Goal: Information Seeking & Learning: Learn about a topic

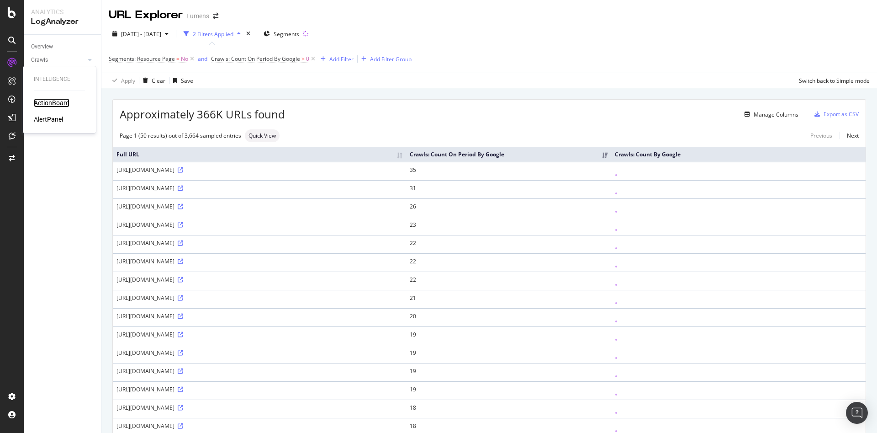
click at [56, 107] on div "ActionBoard" at bounding box center [52, 102] width 36 height 9
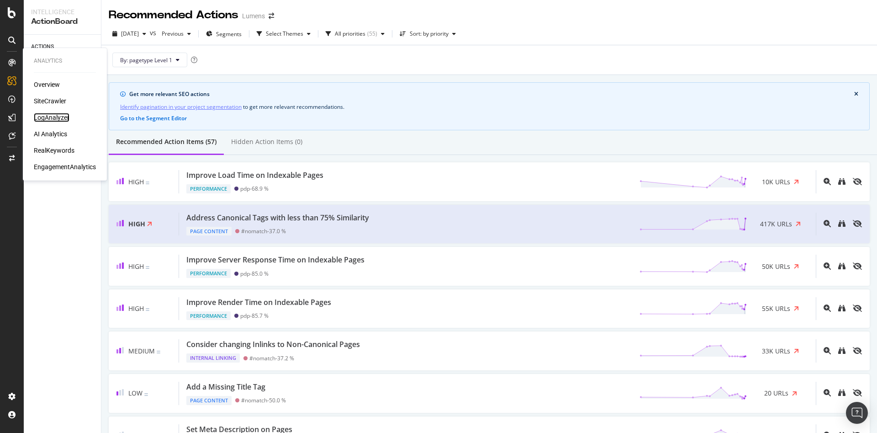
click at [58, 120] on div "LogAnalyzer" at bounding box center [52, 117] width 36 height 9
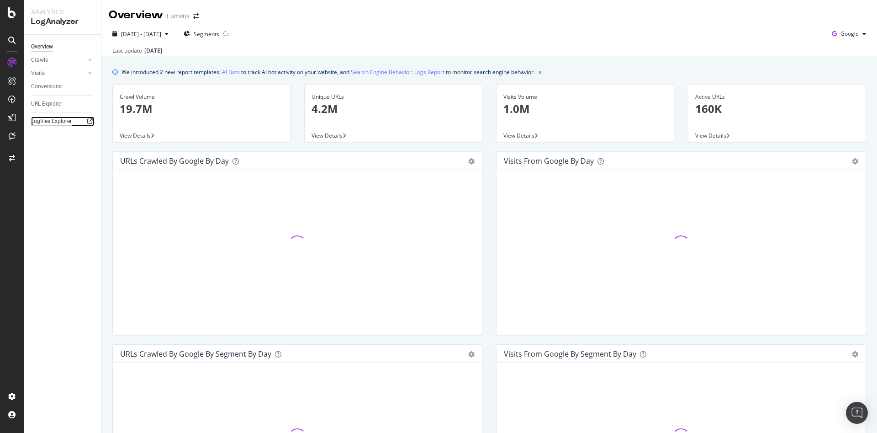
click at [50, 119] on div "Logfiles Explorer" at bounding box center [51, 121] width 41 height 10
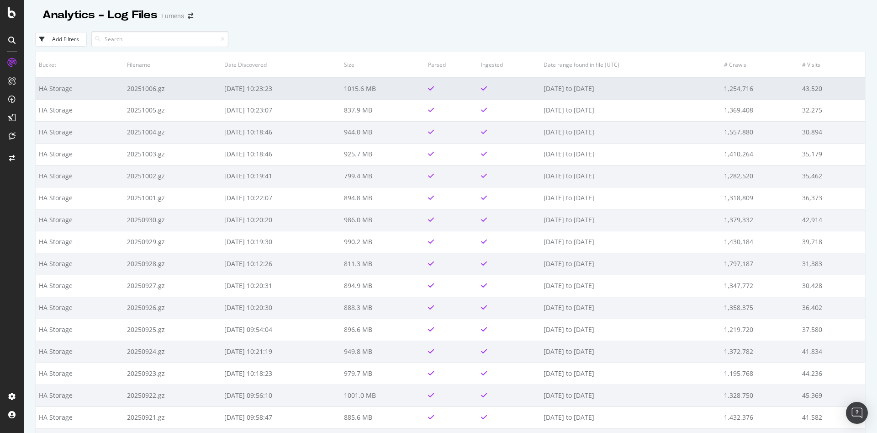
click at [449, 90] on td at bounding box center [451, 88] width 53 height 22
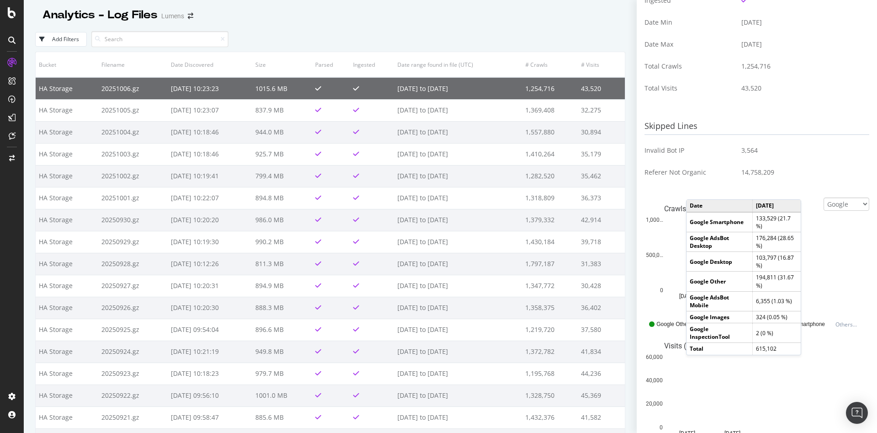
scroll to position [266, 0]
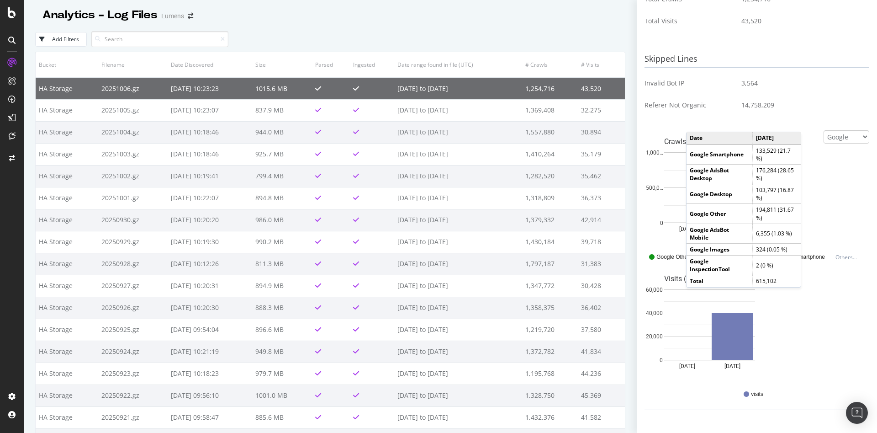
click at [792, 318] on div "Visits (40,294) [DATE] [DATE] 0 20,000 40,000 60,000 Date visits [DATE] 48 [DAT…" at bounding box center [757, 324] width 225 height 114
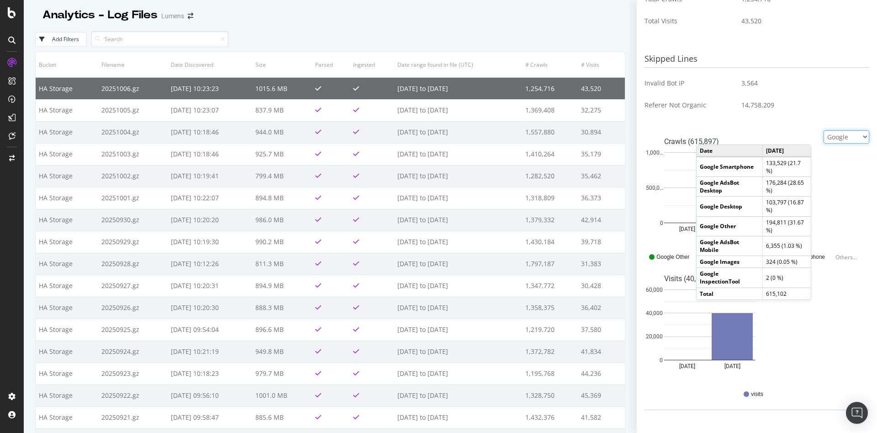
click at [824, 138] on select "Google Bing OpenAI Other AI Bots" at bounding box center [847, 136] width 46 height 13
click at [824, 132] on select "Google Bing OpenAI Other AI Bots" at bounding box center [847, 136] width 46 height 13
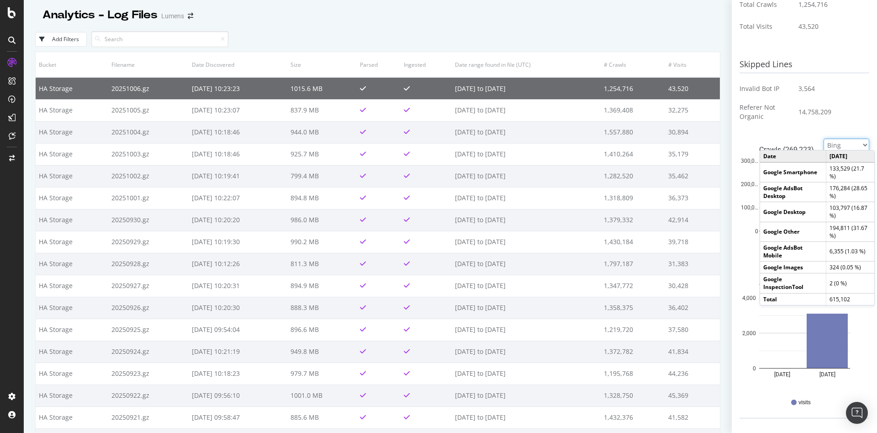
scroll to position [271, 0]
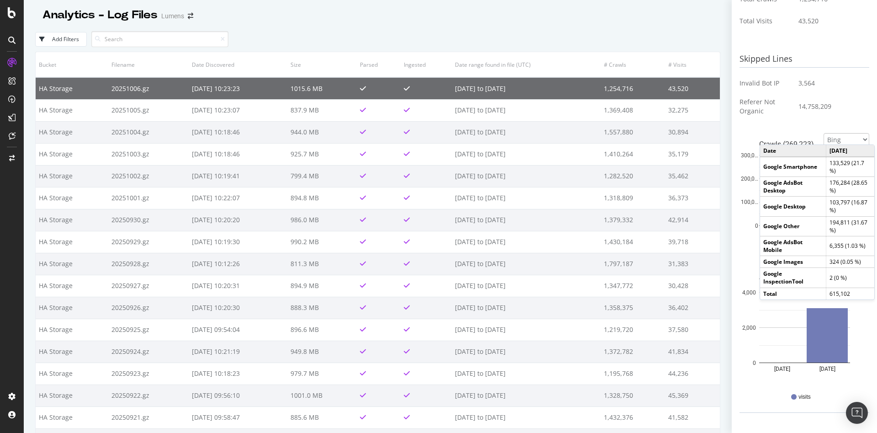
click at [764, 122] on div "Skipped Lines Invalid Bot IP 3,564 Referer Not Organic 14,758,209" at bounding box center [805, 90] width 130 height 78
click at [826, 139] on select "Google Bing OpenAI Other AI Bots" at bounding box center [847, 139] width 46 height 13
click at [824, 133] on select "Google Bing OpenAI Other AI Bots" at bounding box center [847, 139] width 46 height 13
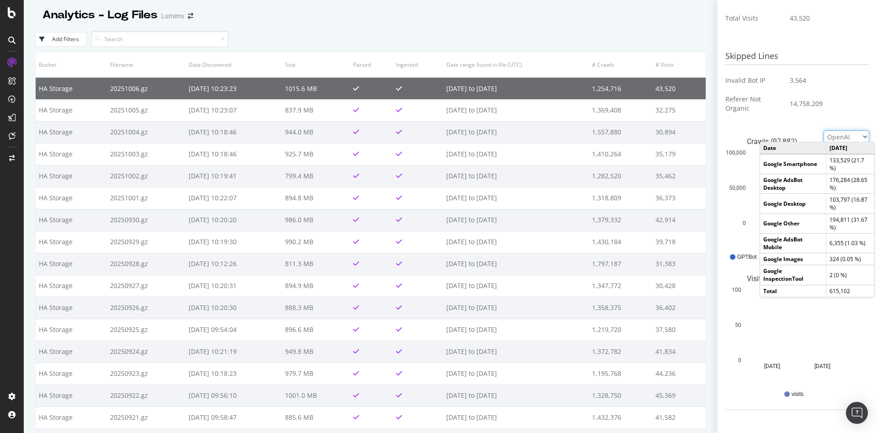
scroll to position [269, 0]
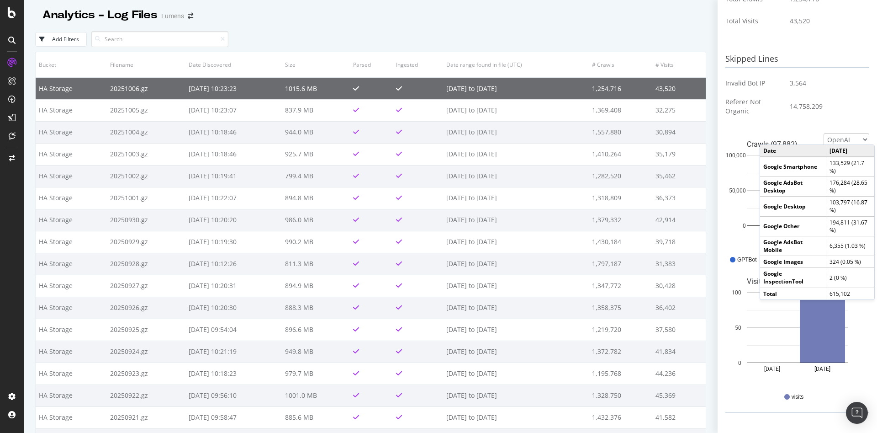
click at [834, 146] on td "2025-10-06" at bounding box center [850, 151] width 48 height 12
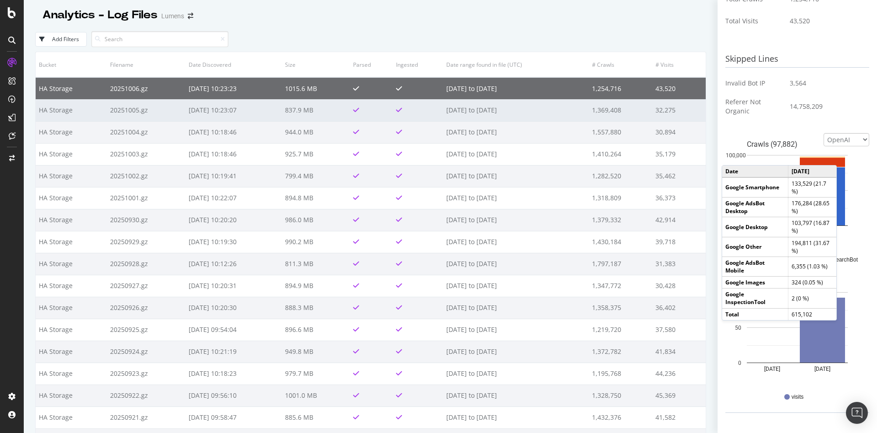
click at [652, 99] on td "32,275" at bounding box center [678, 110] width 53 height 22
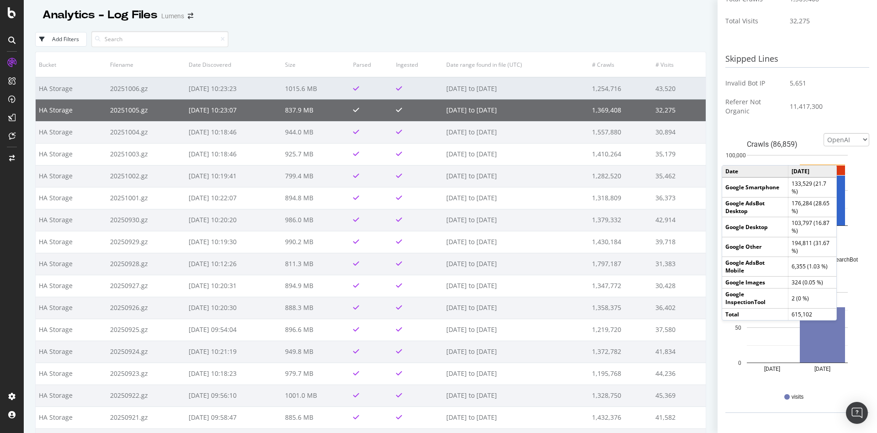
click at [535, 77] on td "2025-10-05 to 2025-10-06" at bounding box center [516, 88] width 146 height 22
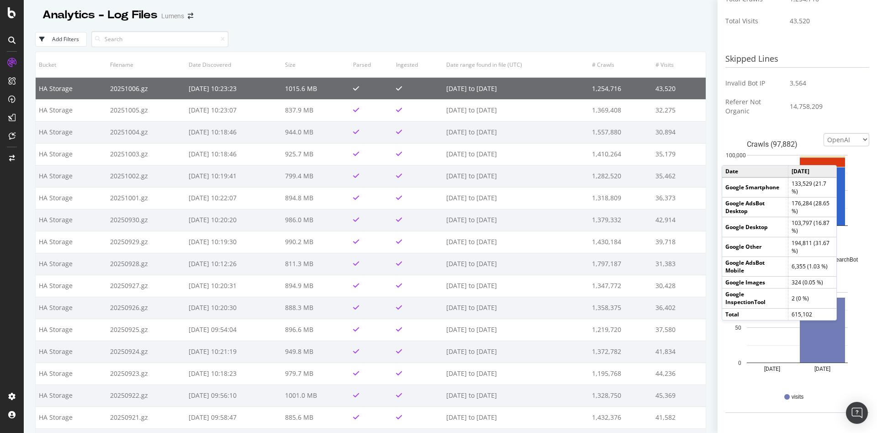
click at [767, 345] on rect "A chart." at bounding box center [797, 345] width 101 height 0
click at [826, 201] on td "176,284 (28.65 %)" at bounding box center [812, 207] width 48 height 20
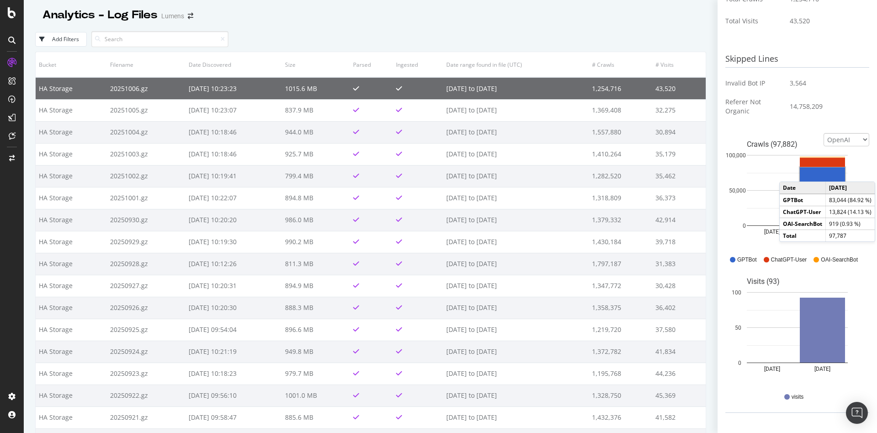
scroll to position [258, 0]
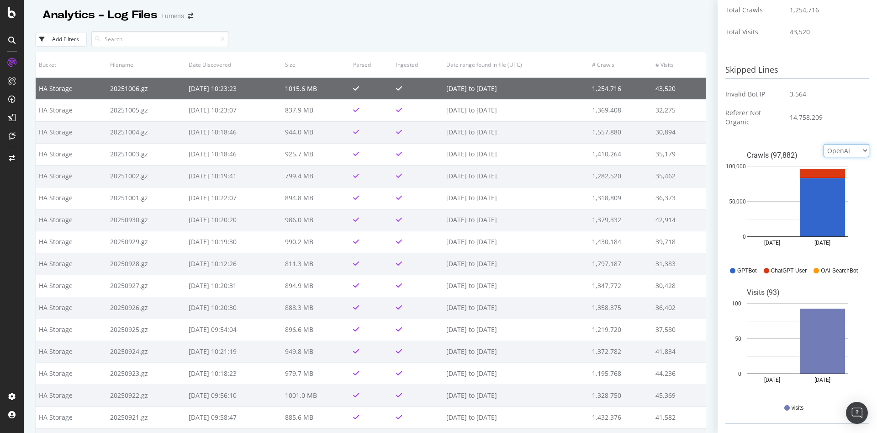
click at [846, 155] on select "Google Bing OpenAI Other AI Bots" at bounding box center [847, 150] width 46 height 13
click at [824, 144] on select "Google Bing OpenAI Other AI Bots" at bounding box center [847, 150] width 46 height 13
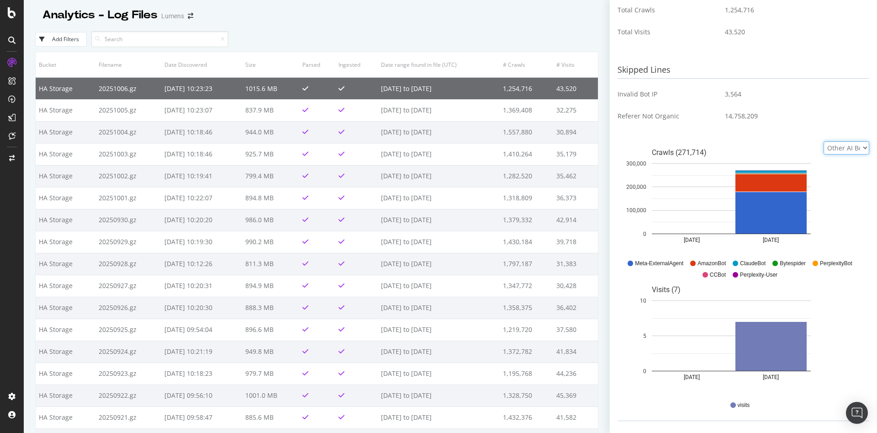
click at [846, 151] on select "Google Bing OpenAI Other AI Bots" at bounding box center [847, 147] width 46 height 13
click at [824, 141] on select "Google Bing OpenAI Other AI Bots" at bounding box center [847, 147] width 46 height 13
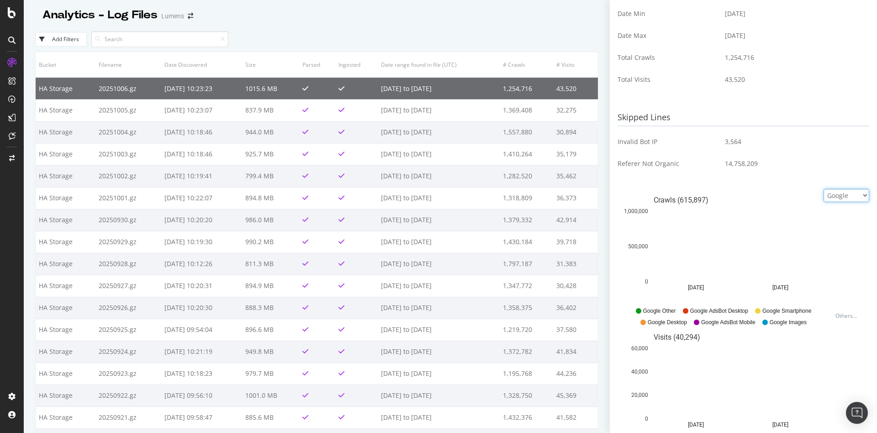
scroll to position [202, 0]
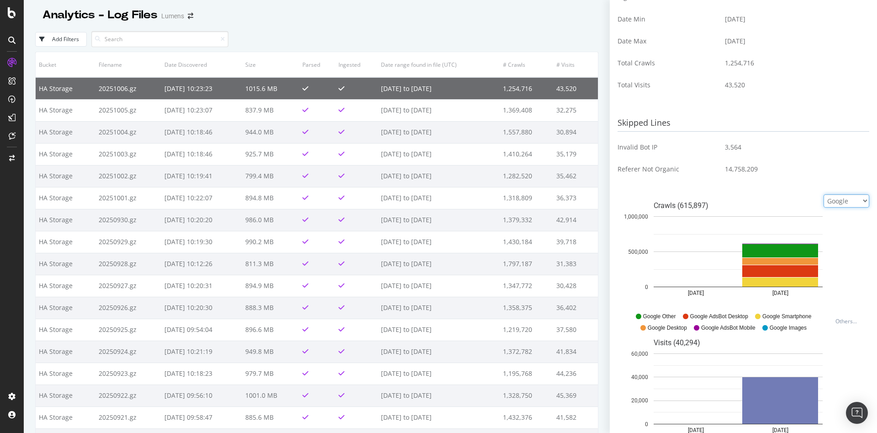
click at [827, 203] on select "Google Bing OpenAI Other AI Bots" at bounding box center [847, 200] width 46 height 13
click at [824, 194] on select "Google Bing OpenAI Other AI Bots" at bounding box center [847, 200] width 46 height 13
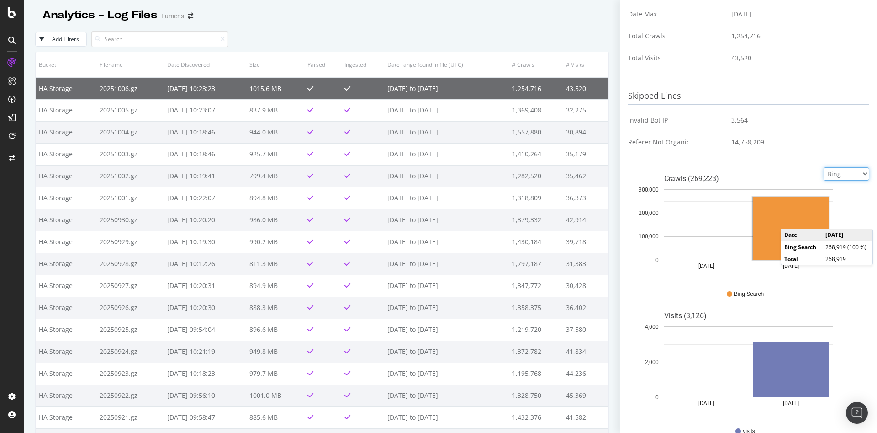
scroll to position [229, 0]
click at [824, 177] on select "Google Bing OpenAI Other AI Bots" at bounding box center [847, 173] width 46 height 13
select select "google"
click at [824, 167] on select "Google Bing OpenAI Other AI Bots" at bounding box center [847, 173] width 46 height 13
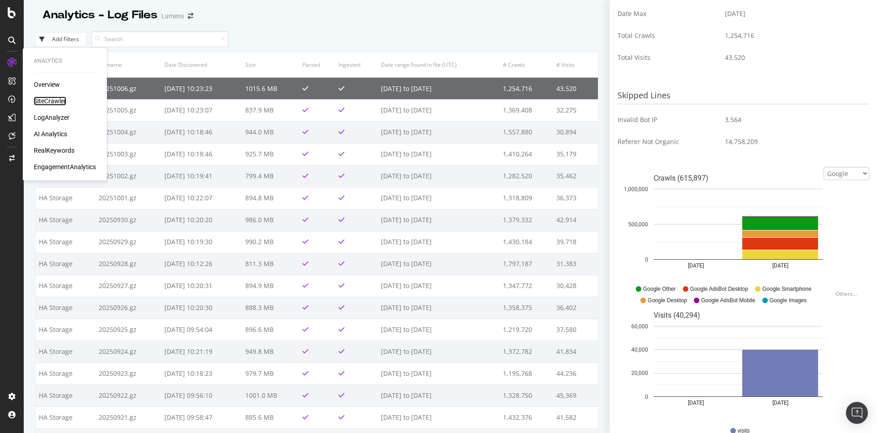
click at [53, 100] on div "SiteCrawler" at bounding box center [50, 100] width 32 height 9
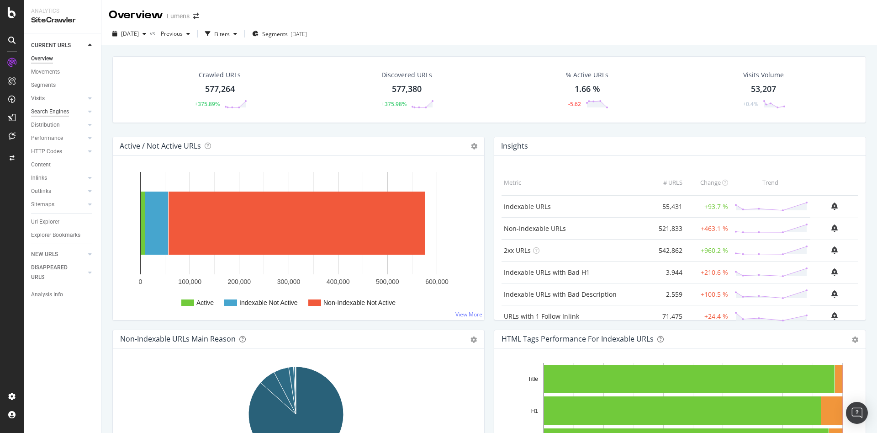
click at [58, 110] on div "Search Engines" at bounding box center [50, 112] width 38 height 10
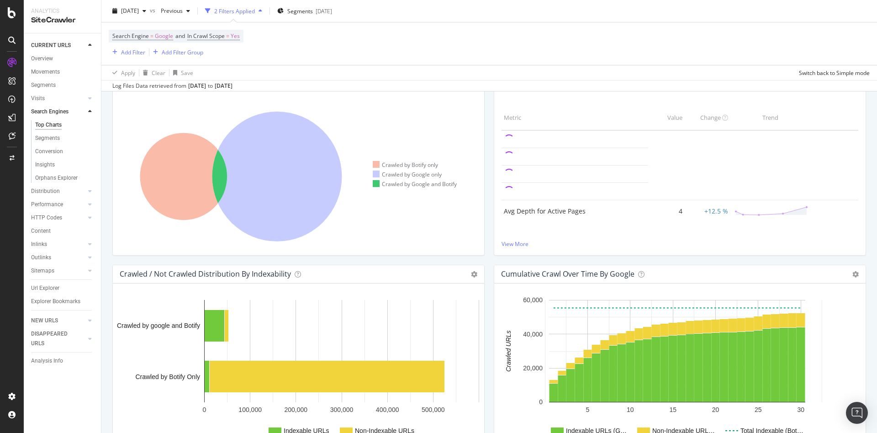
scroll to position [145, 0]
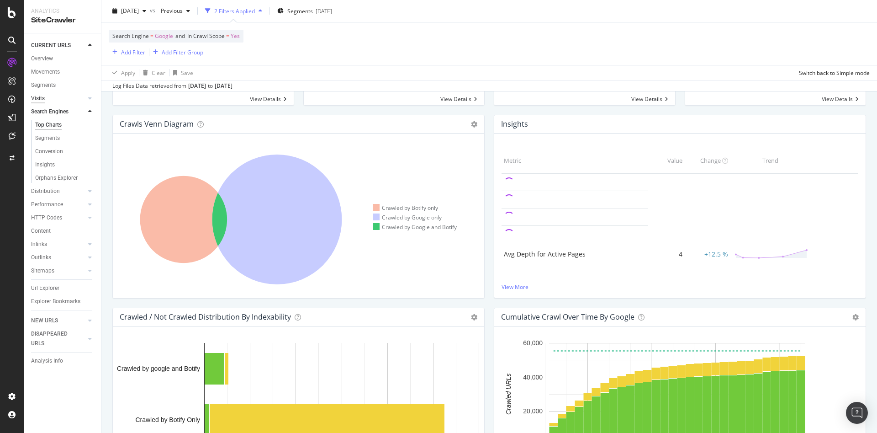
click at [42, 95] on div "Visits" at bounding box center [38, 99] width 14 height 10
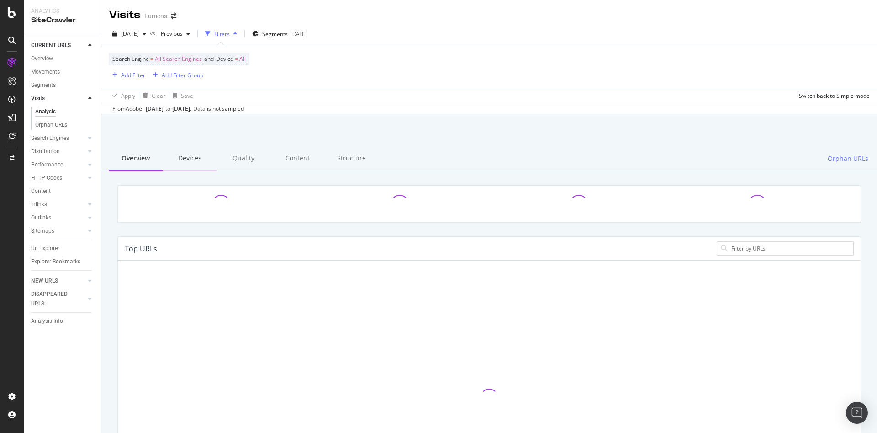
click at [182, 159] on div "Devices" at bounding box center [190, 158] width 54 height 25
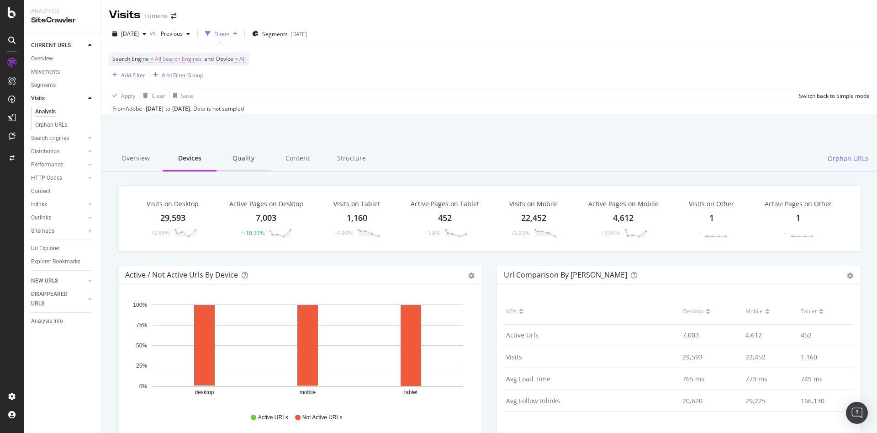
click at [251, 158] on div "Quality" at bounding box center [244, 158] width 54 height 25
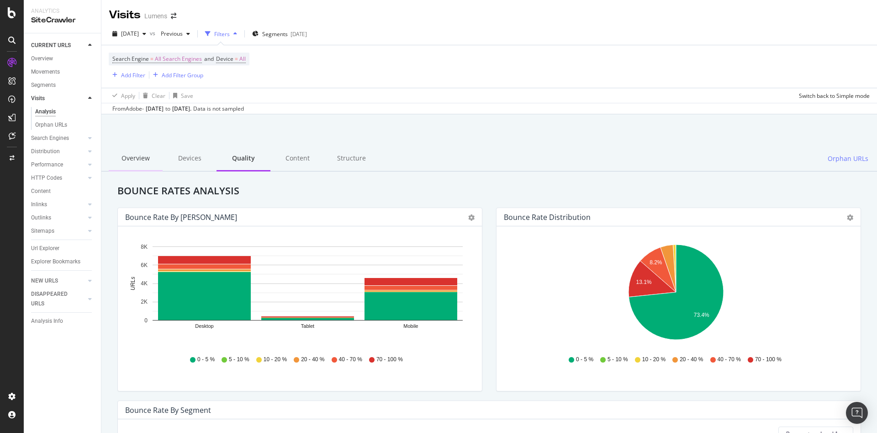
click at [127, 156] on div "Overview" at bounding box center [136, 158] width 54 height 25
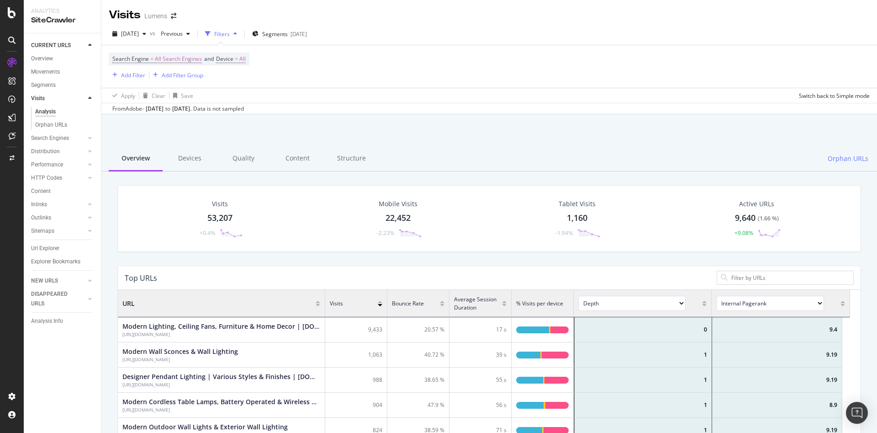
scroll to position [264, 722]
click at [129, 74] on div "Add Filter" at bounding box center [133, 75] width 24 height 8
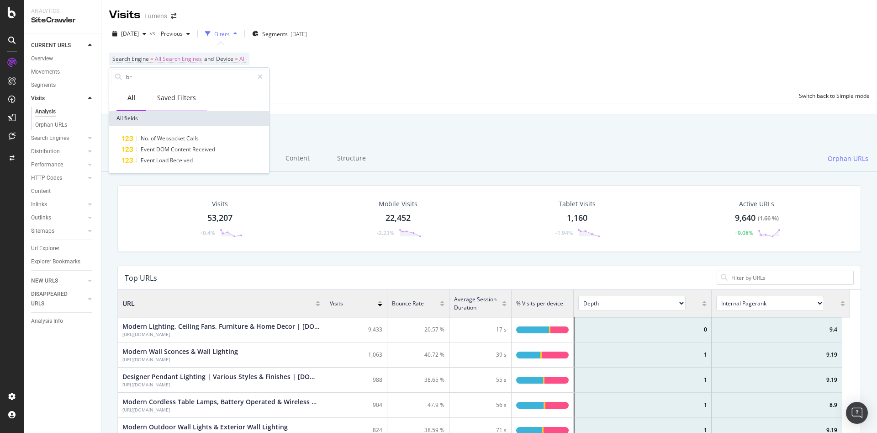
type input "b"
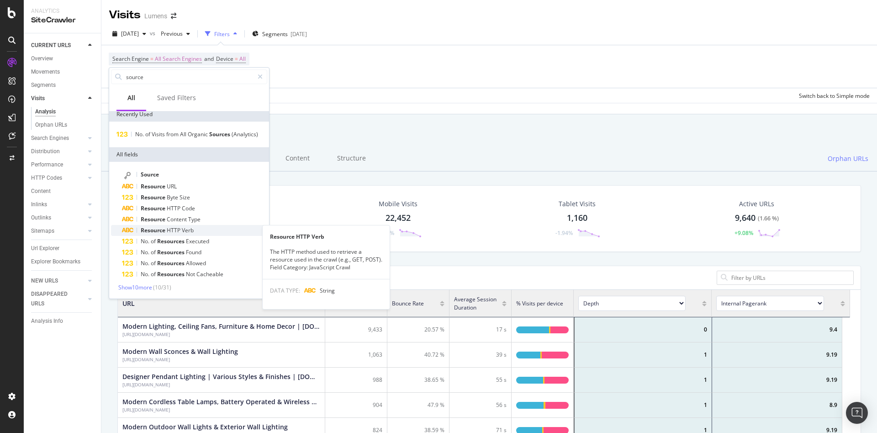
scroll to position [0, 0]
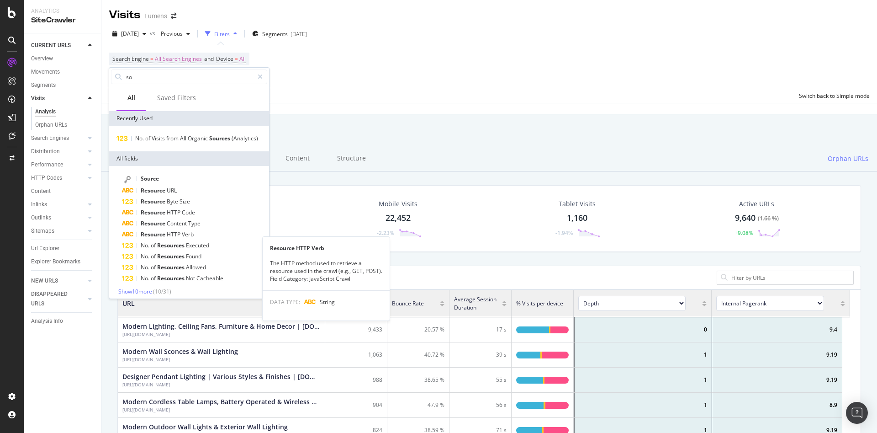
type input "s"
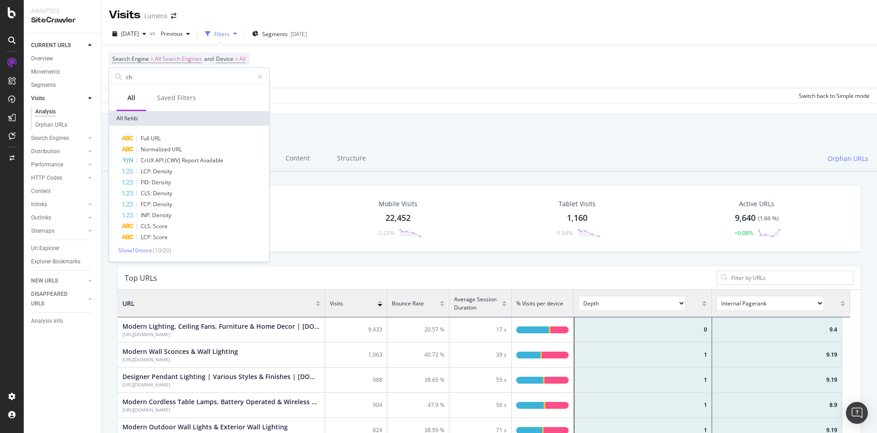
type input "c"
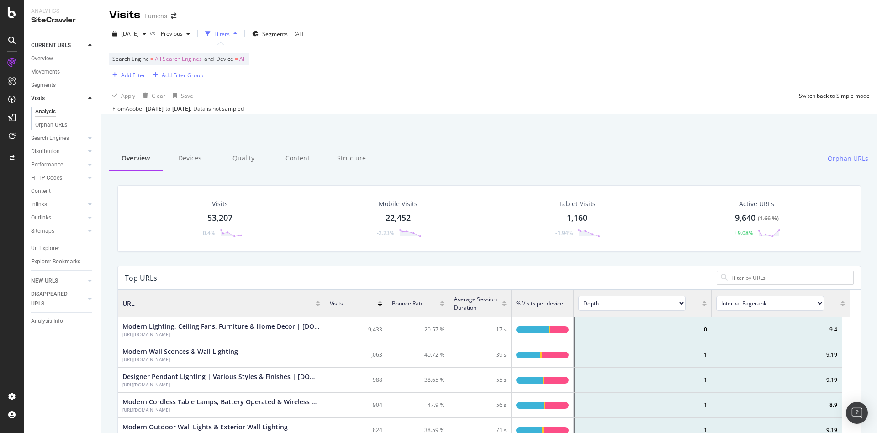
click at [386, 135] on div at bounding box center [489, 137] width 754 height 39
click at [191, 165] on div "Devices" at bounding box center [190, 158] width 54 height 25
click at [183, 156] on div "Devices" at bounding box center [190, 158] width 54 height 25
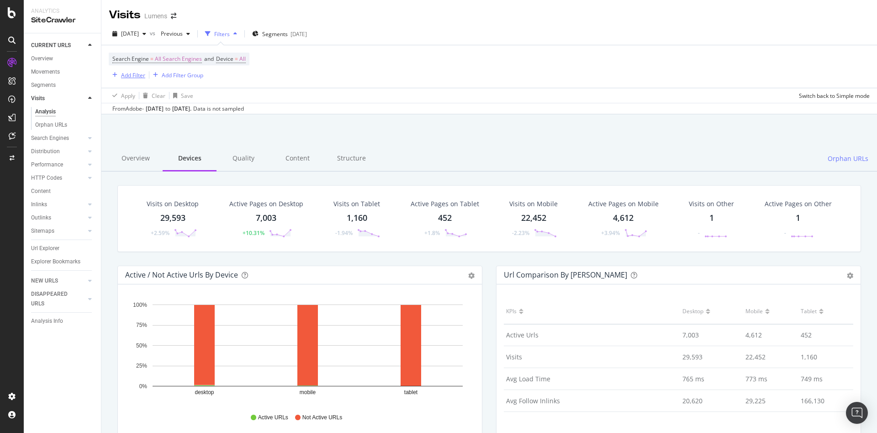
click at [123, 79] on div "Add Filter" at bounding box center [127, 75] width 37 height 10
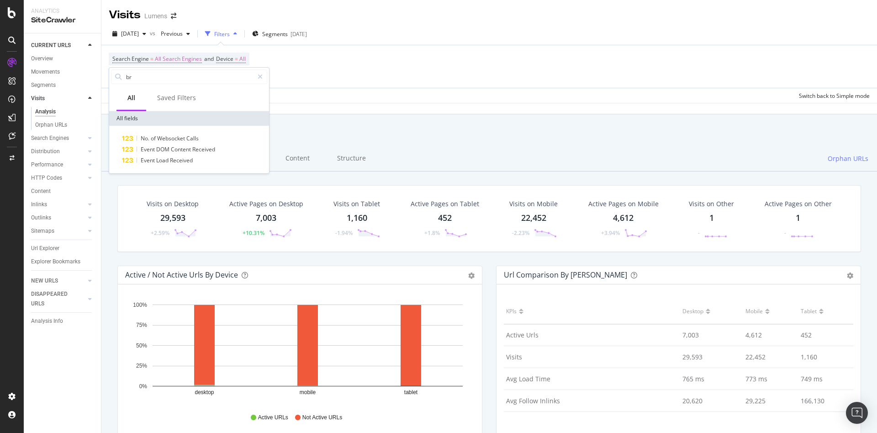
type input "b"
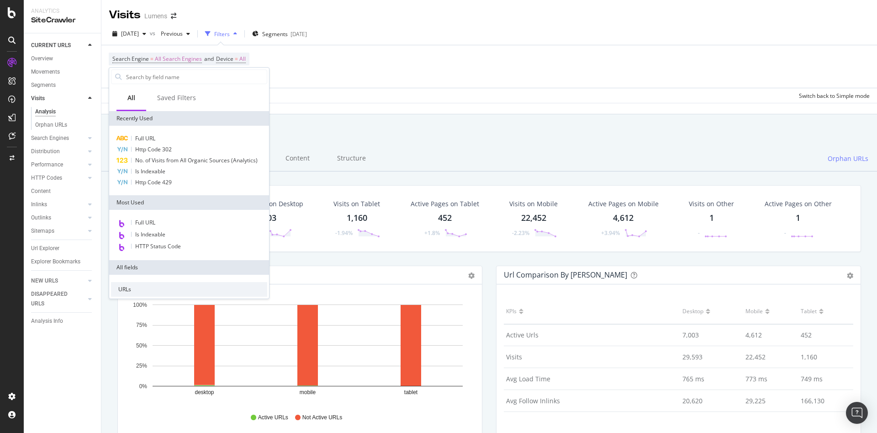
click at [445, 141] on div at bounding box center [489, 137] width 754 height 39
